Goal: Transaction & Acquisition: Purchase product/service

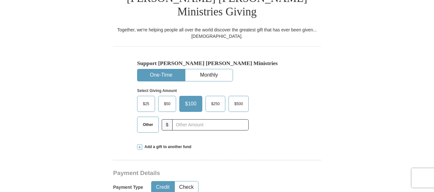
click at [149, 99] on span "$25" at bounding box center [146, 104] width 13 height 10
click at [0, 0] on input "$25" at bounding box center [0, 0] width 0 height 0
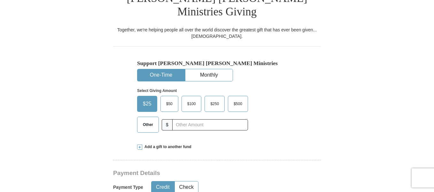
click at [149, 99] on span "$25" at bounding box center [147, 104] width 15 height 10
click at [0, 0] on input "$25" at bounding box center [0, 0] width 0 height 0
click at [288, 117] on div "Select Giving Amount Amount must be a valid number The total gift cannot be les…" at bounding box center [217, 109] width 160 height 56
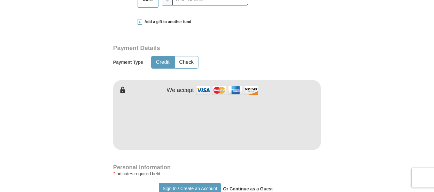
scroll to position [303, 0]
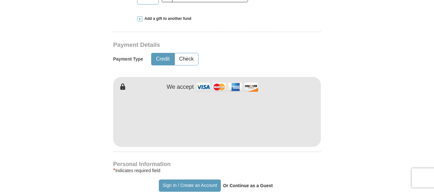
type input "Les"
type input "[PERSON_NAME]"
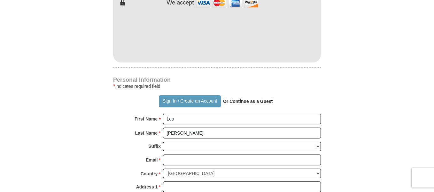
scroll to position [391, 0]
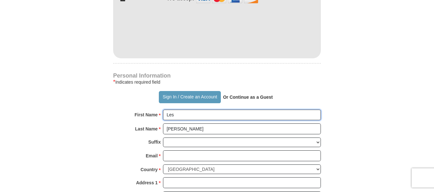
click at [182, 109] on input "Les" at bounding box center [242, 114] width 158 height 11
click at [181, 109] on input "Les" at bounding box center [242, 114] width 158 height 11
type input "Les and Faaleo"
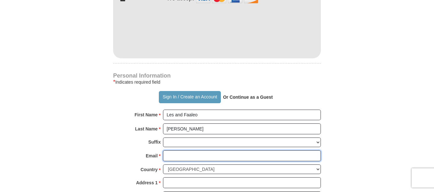
click at [168, 150] on input "Email *" at bounding box center [242, 155] width 158 height 11
type input "[EMAIL_ADDRESS][DOMAIN_NAME]"
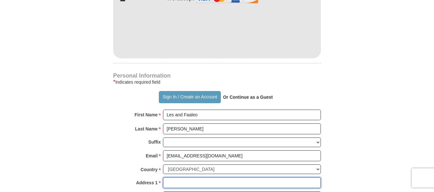
type input "[STREET_ADDRESS]"
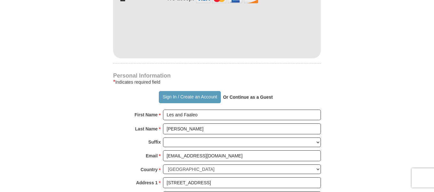
type input "Gold Hill"
select select "OR"
type input "97525"
type input "5412265378"
click at [389, 45] on form "Already have an account? Sign in for faster giving. Don't have an account? Crea…" at bounding box center [217, 35] width 365 height 802
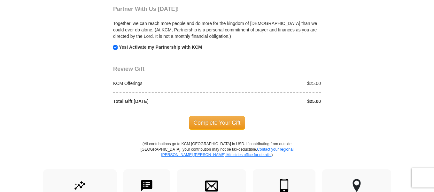
scroll to position [660, 0]
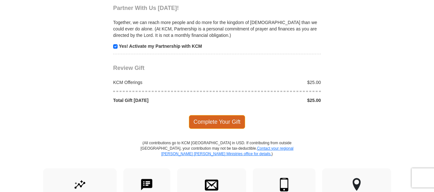
click at [214, 115] on span "Complete Your Gift" at bounding box center [217, 121] width 57 height 13
